Goal: Find specific page/section: Find specific page/section

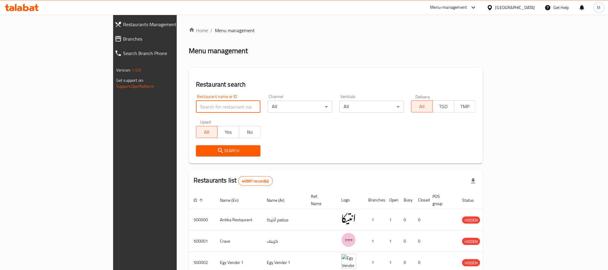
click at [196, 104] on input "search" at bounding box center [228, 107] width 65 height 12
paste input "695931"
type input "695931"
click button "Search" at bounding box center [228, 150] width 65 height 11
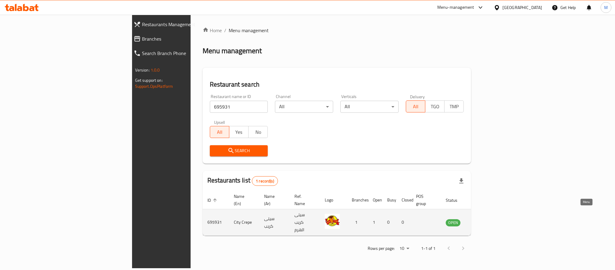
click at [484, 218] on icon "enhanced table" at bounding box center [480, 221] width 7 height 7
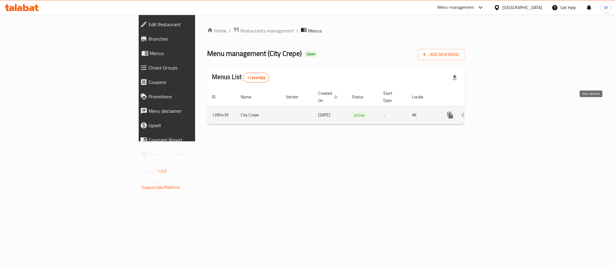
click at [501, 113] on link "enhanced table" at bounding box center [493, 115] width 14 height 14
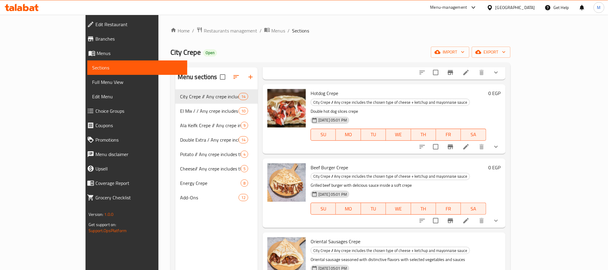
scroll to position [225, 0]
